Goal: Ask a question

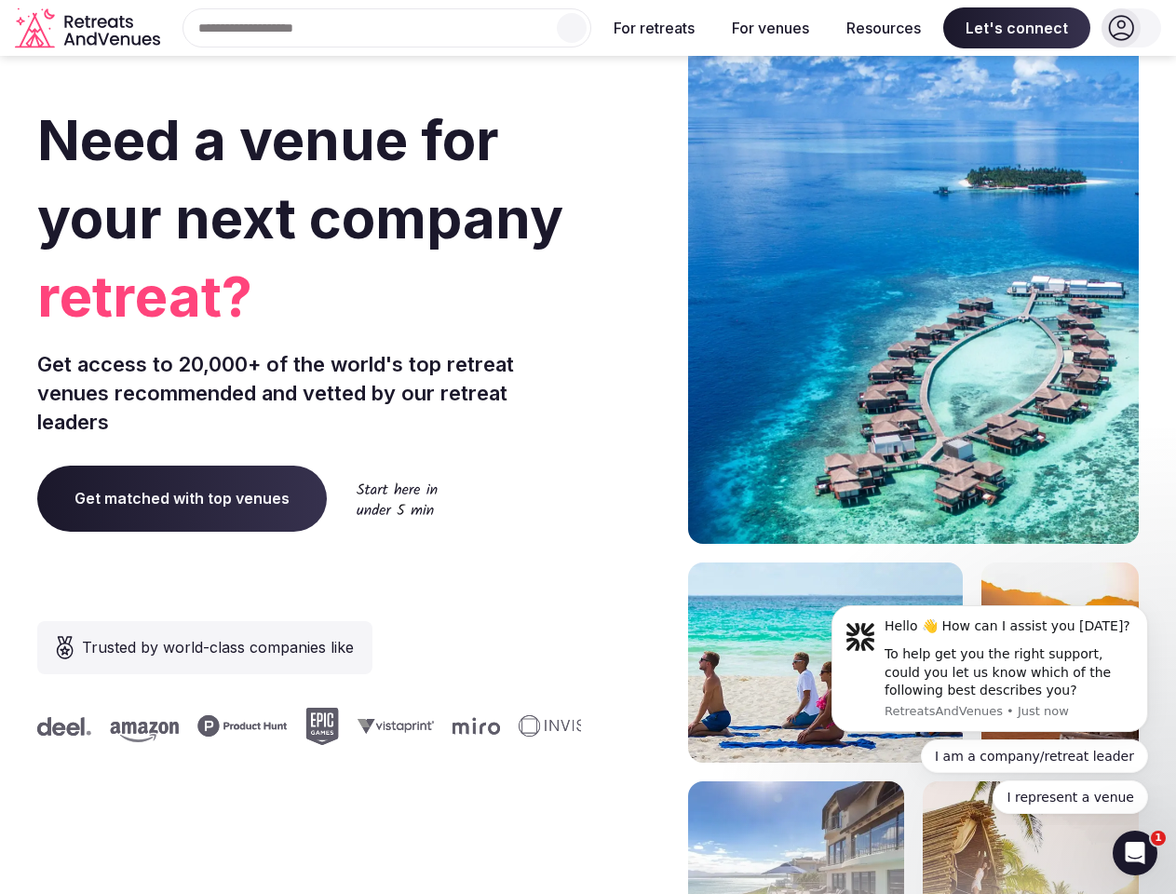
click at [587, 447] on div "Need a venue for your next company retreat? Get access to 20,000+ of the world'…" at bounding box center [587, 557] width 1101 height 1122
click at [387, 28] on div "Search Popular Destinations [GEOGRAPHIC_DATA], [GEOGRAPHIC_DATA] [GEOGRAPHIC_DA…" at bounding box center [379, 27] width 423 height 39
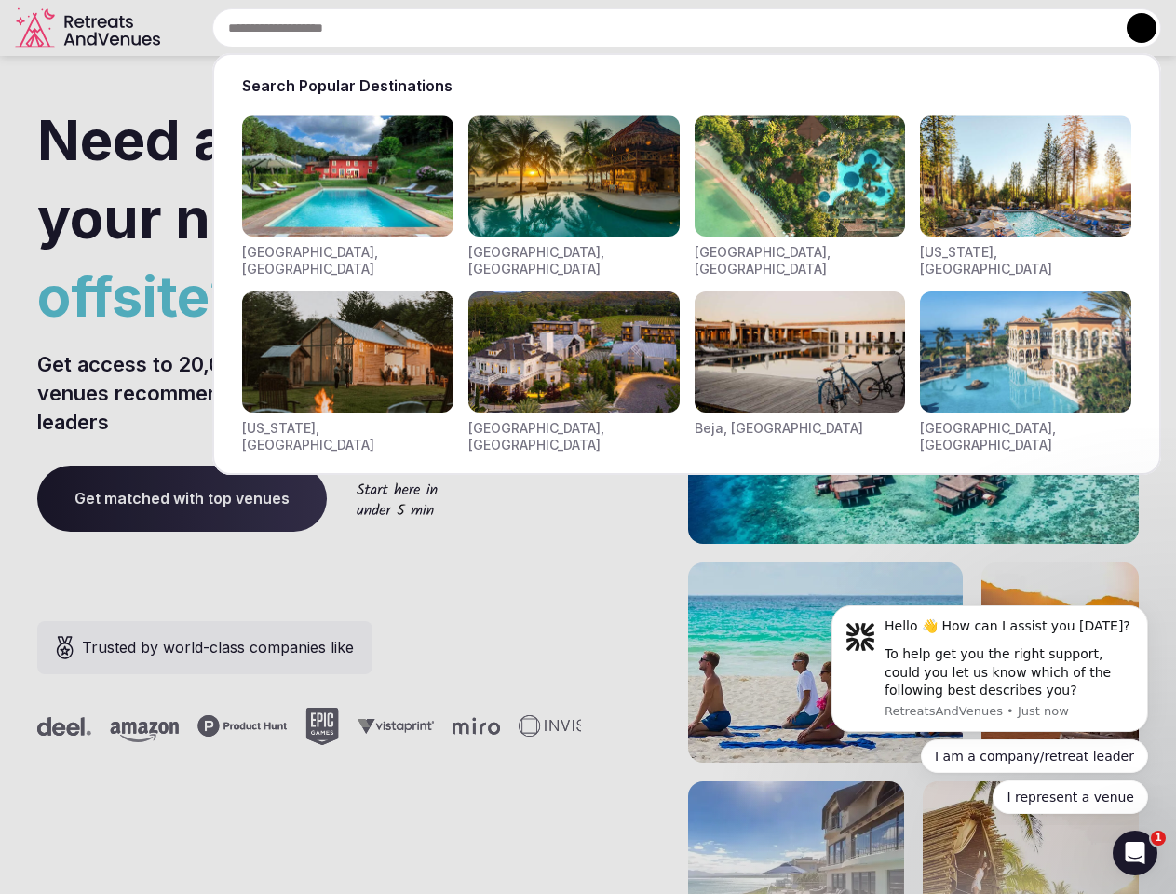
click at [571, 28] on input "text" at bounding box center [686, 27] width 948 height 39
click at [654, 28] on input "text" at bounding box center [686, 27] width 948 height 39
click at [770, 28] on input "text" at bounding box center [686, 27] width 948 height 39
click at [883, 28] on input "text" at bounding box center [686, 27] width 948 height 39
click at [1016, 28] on input "text" at bounding box center [686, 27] width 948 height 39
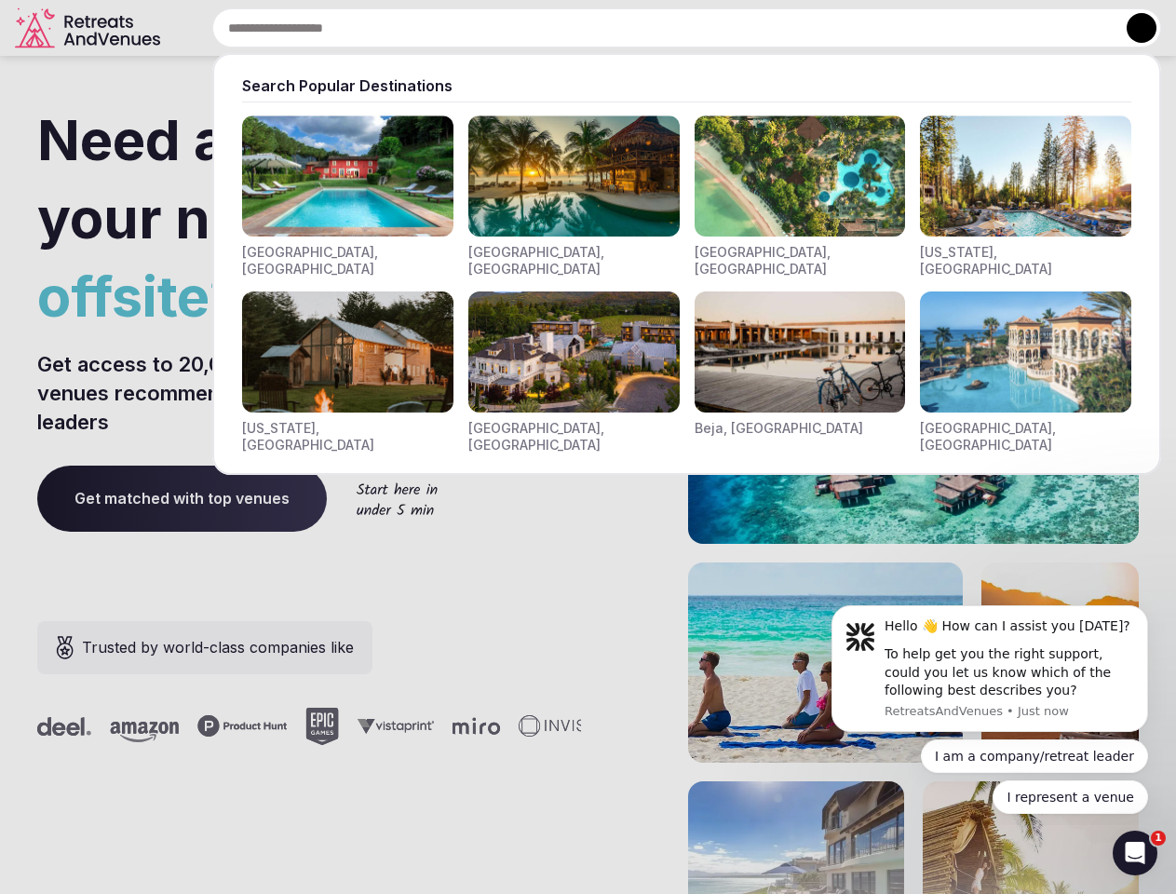
click at [1131, 28] on button at bounding box center [1141, 28] width 30 height 30
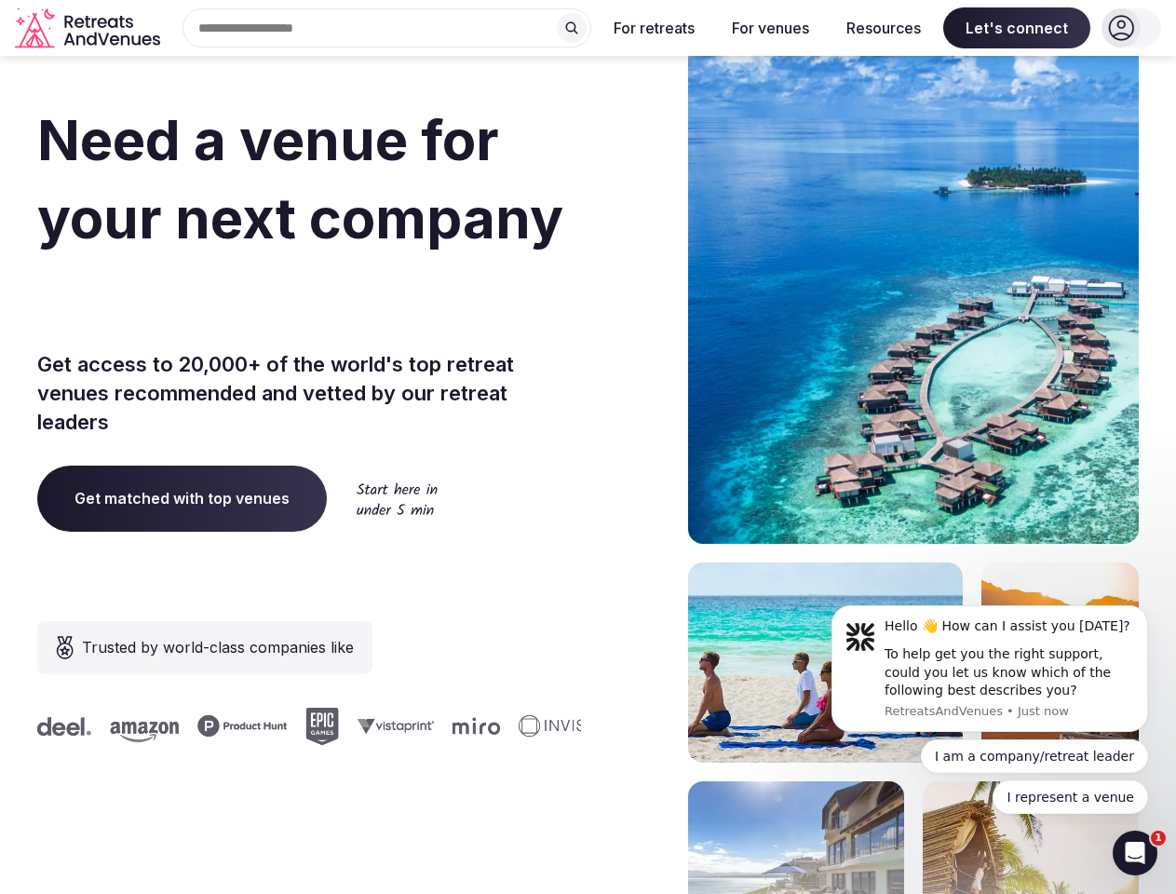
click at [989, 668] on div "To help get you the right support, could you let us know which of the following…" at bounding box center [1008, 672] width 249 height 55
